Goal: Information Seeking & Learning: Learn about a topic

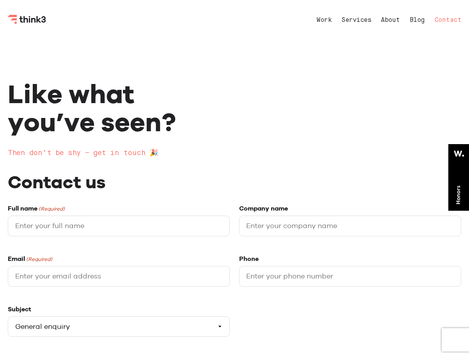
select select "General enquiry"
click at [26, 20] on icon "Think3 Logo" at bounding box center [27, 19] width 39 height 9
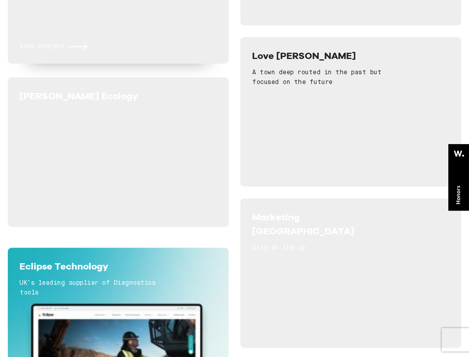
scroll to position [466, 0]
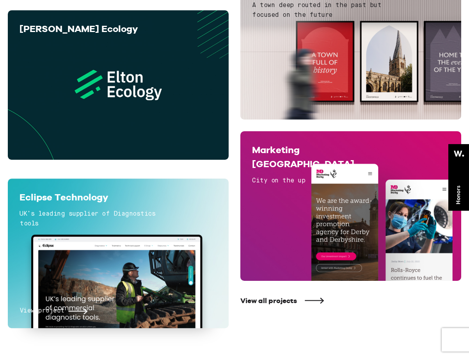
click at [90, 206] on div "Eclipse Technology UK’s leading supplier of Diagnostics tools" at bounding box center [88, 213] width 137 height 47
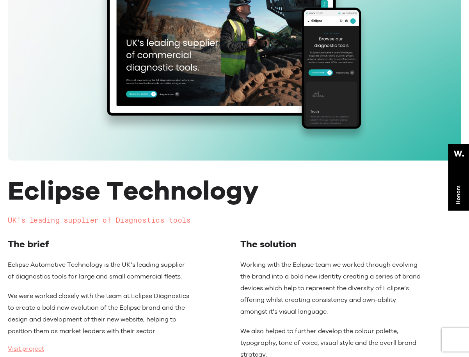
scroll to position [182, 0]
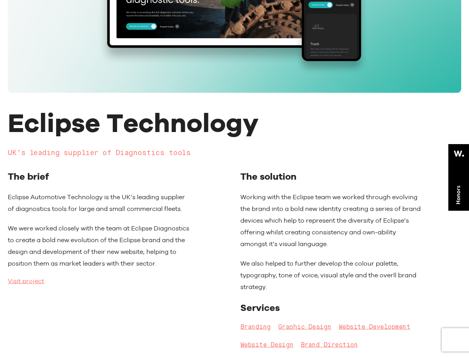
click at [139, 206] on p "Eclipse Automotive Technology is the UK’s leading supplier of diagnostics tools…" at bounding box center [99, 202] width 182 height 23
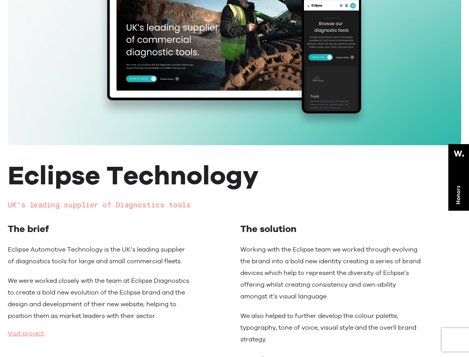
scroll to position [122, 0]
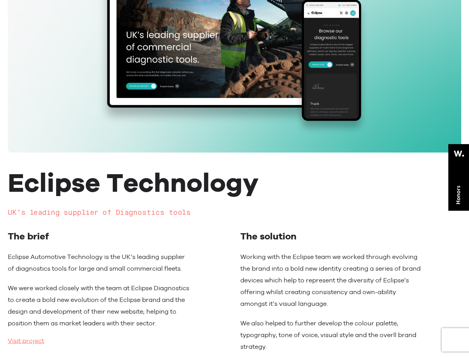
click at [183, 172] on span "Eclipse Technology" at bounding box center [133, 182] width 251 height 32
click at [235, 217] on h3 "UK’s leading supplier of Diagnostics tools" at bounding box center [234, 212] width 453 height 9
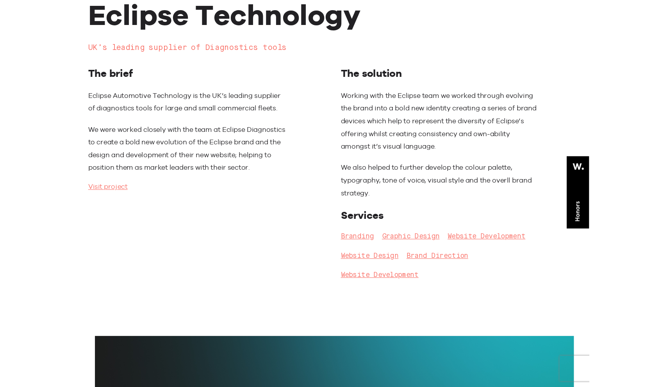
scroll to position [287, 0]
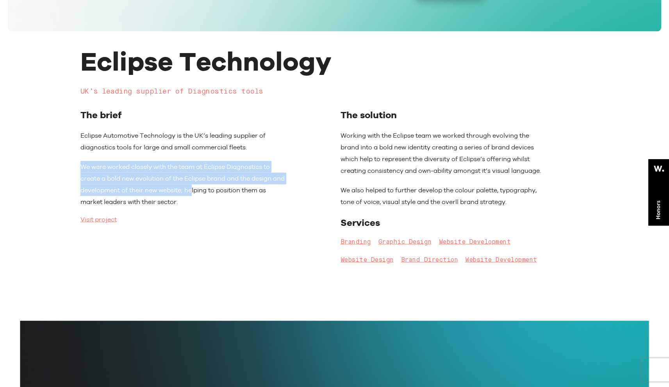
drag, startPoint x: 206, startPoint y: 190, endPoint x: 143, endPoint y: 161, distance: 68.8
click at [143, 161] on div "Eclipse Automotive Technology is the UK’s leading supplier of diagnostics tools…" at bounding box center [182, 169] width 205 height 78
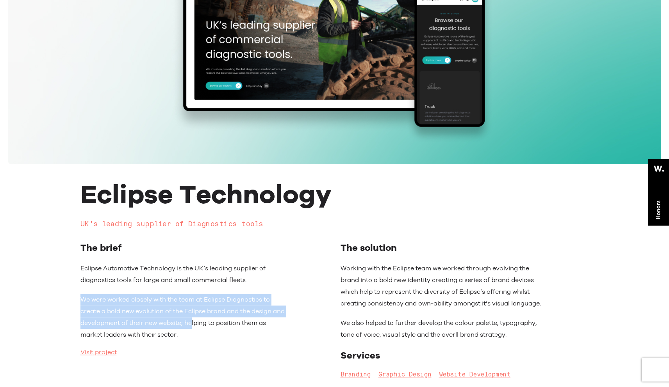
scroll to position [300, 0]
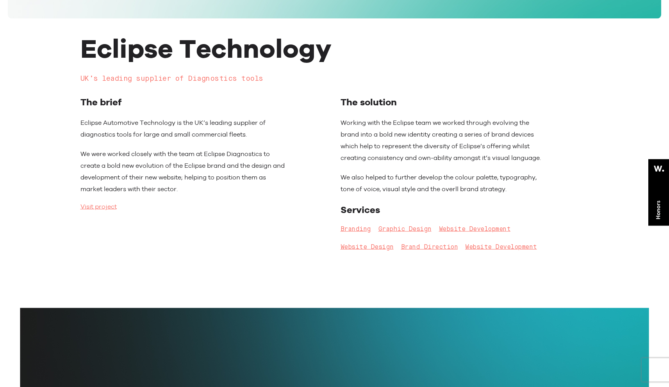
click at [164, 132] on p "Eclipse Automotive Technology is the UK’s leading supplier of diagnostics tools…" at bounding box center [182, 128] width 205 height 23
drag, startPoint x: 210, startPoint y: 147, endPoint x: 155, endPoint y: 142, distance: 54.8
